Goal: Communication & Community: Answer question/provide support

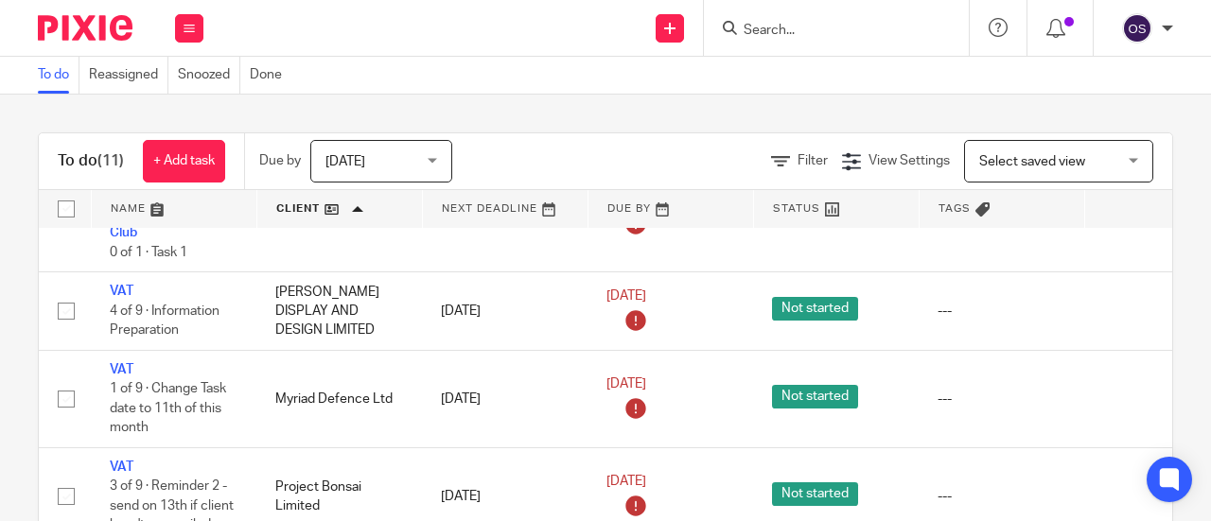
scroll to position [284, 0]
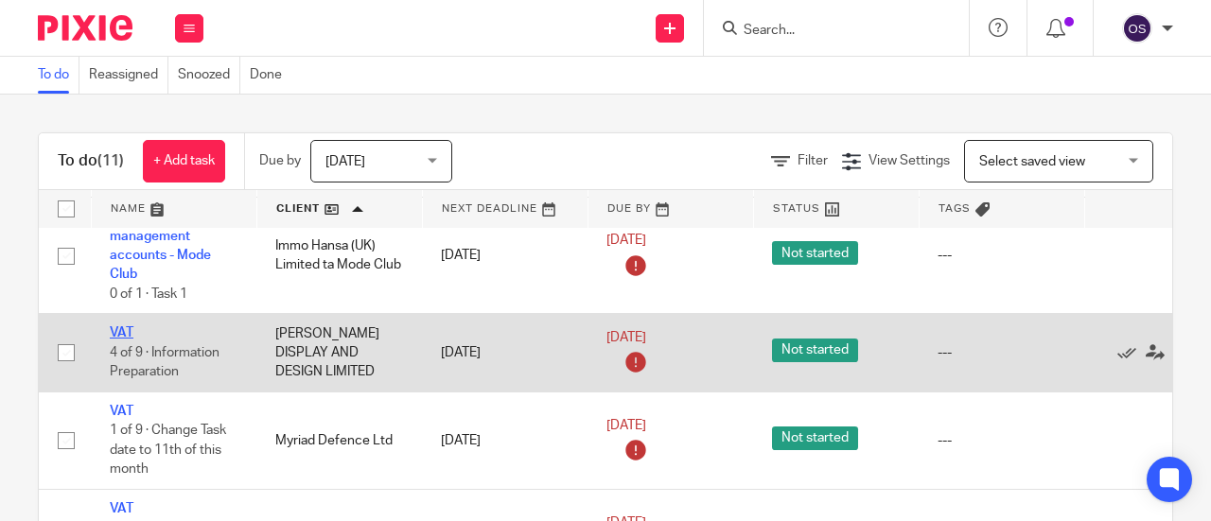
click at [126, 332] on link "VAT" at bounding box center [122, 333] width 24 height 13
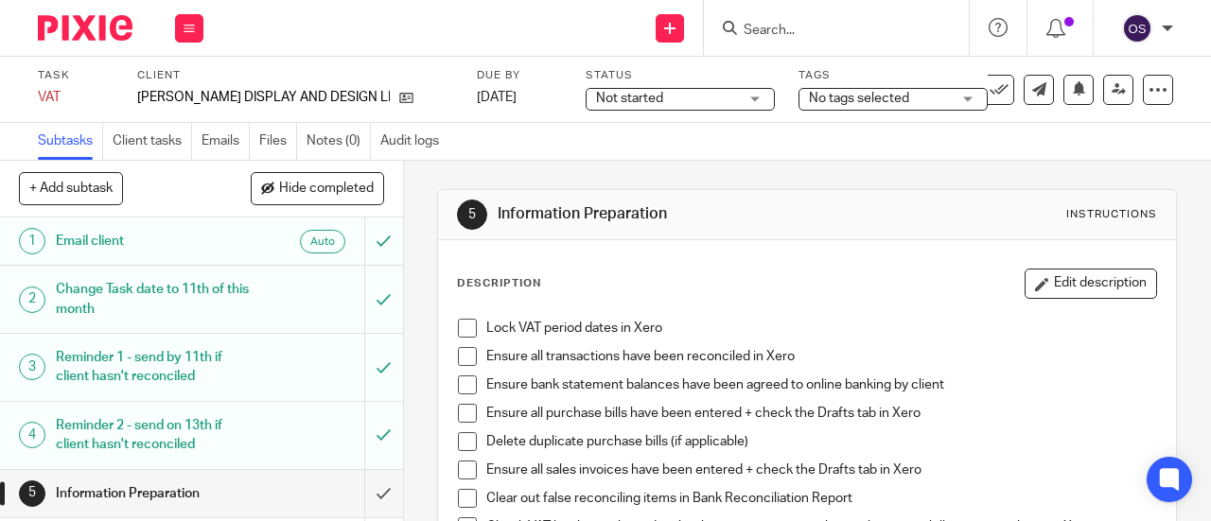
click at [233, 139] on link "Emails" at bounding box center [226, 141] width 48 height 37
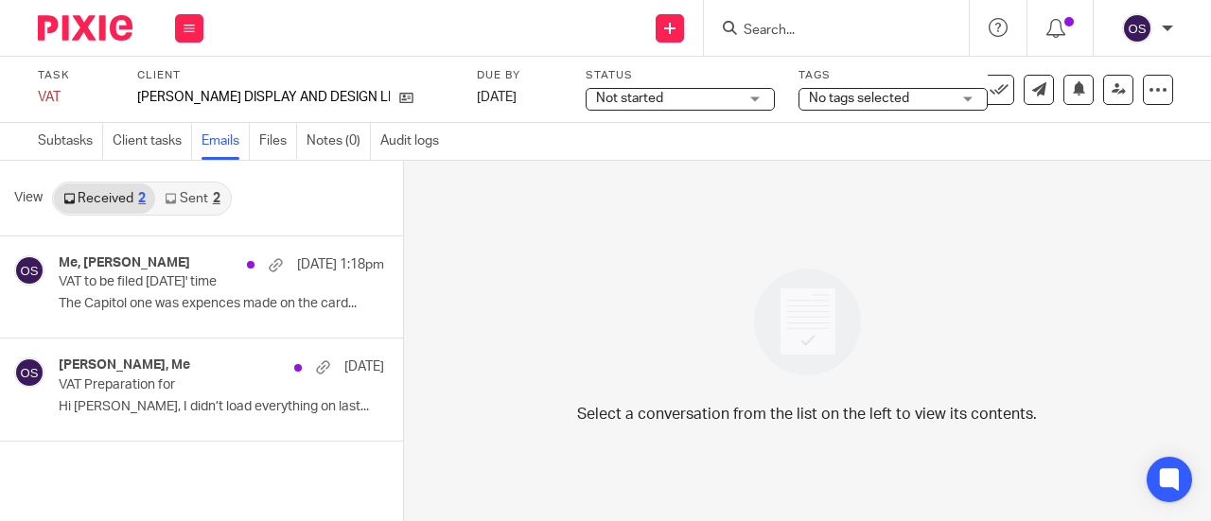
click at [185, 198] on link "Sent 2" at bounding box center [192, 199] width 74 height 30
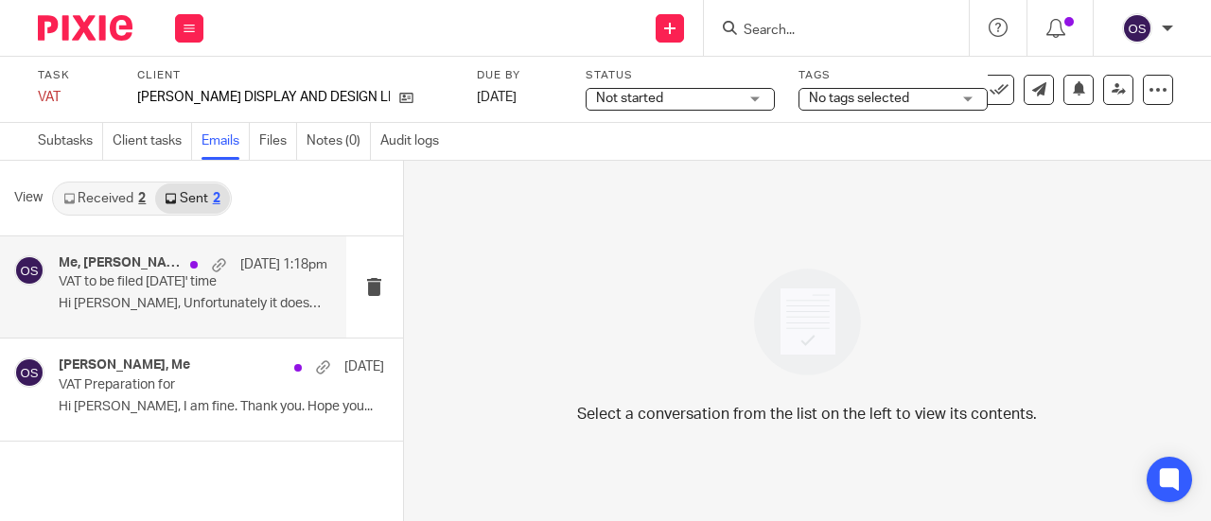
click at [162, 279] on p "VAT to be filed [DATE]' time" at bounding box center [166, 282] width 215 height 16
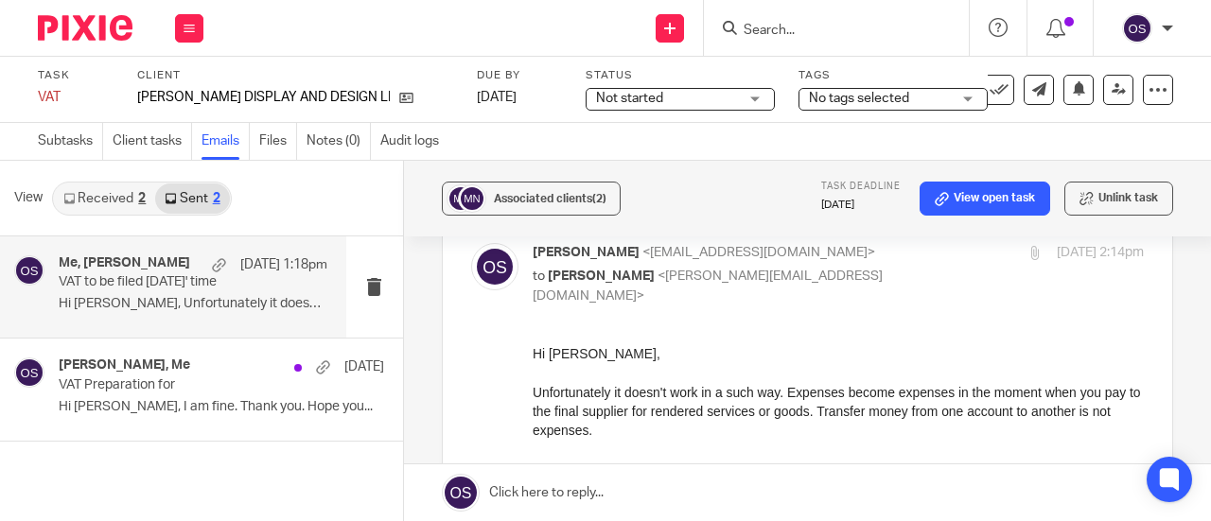
click at [547, 495] on link at bounding box center [807, 493] width 807 height 57
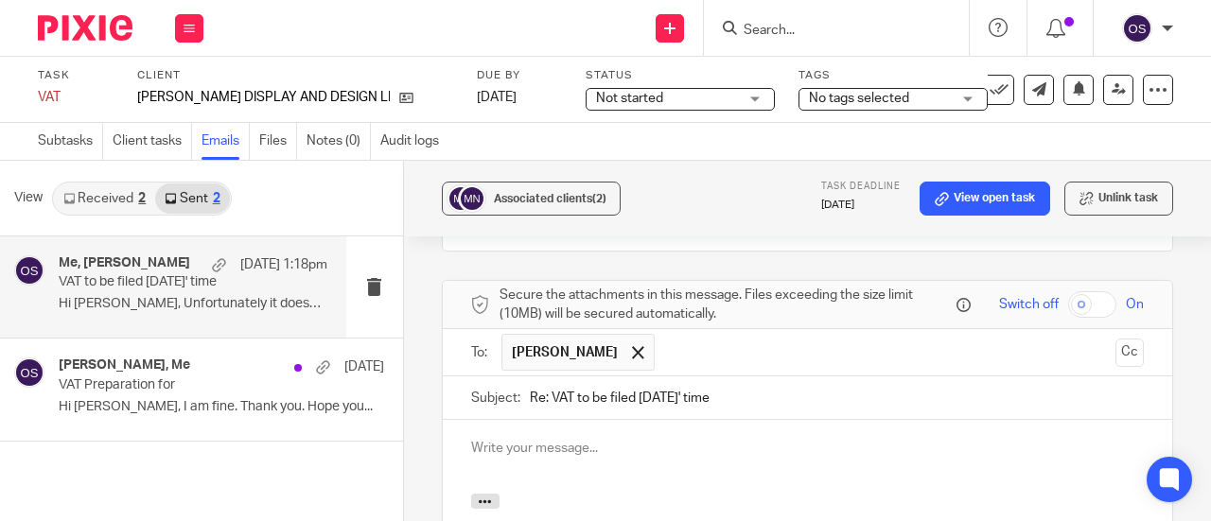
scroll to position [1822, 0]
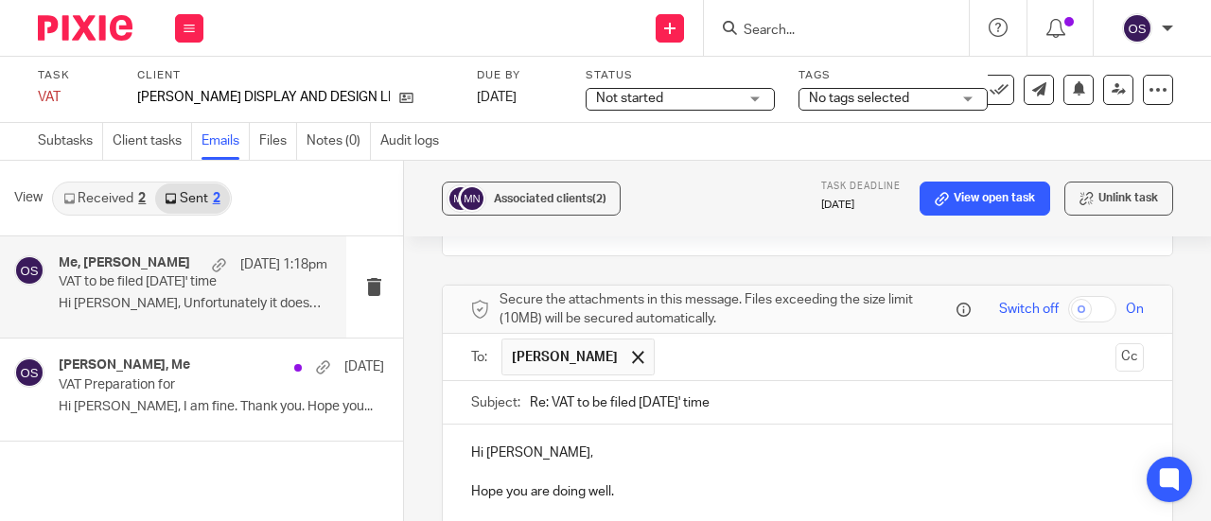
click at [806, 521] on p "Just want to let you know that my meeting with David had been rescheduled on Mo…" at bounding box center [807, 530] width 673 height 19
drag, startPoint x: 621, startPoint y: 493, endPoint x: 434, endPoint y: 339, distance: 242.0
click at [434, 339] on div "Associated clients (2) Task deadline 2 Sep 2025 View open task Unlink task VAT …" at bounding box center [807, 341] width 807 height 361
copy div "Hi Michelle, Hope you are doing well. Just want to let you know that my meeting…"
